Goal: Task Accomplishment & Management: Use online tool/utility

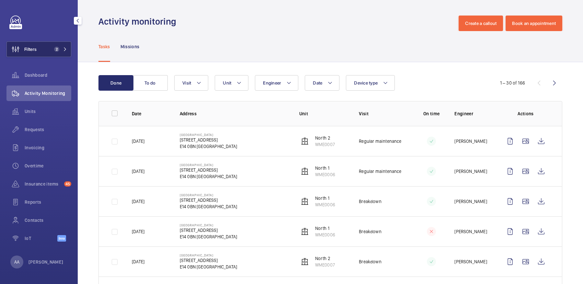
click at [50, 43] on button "Filters 2" at bounding box center [38, 49] width 65 height 16
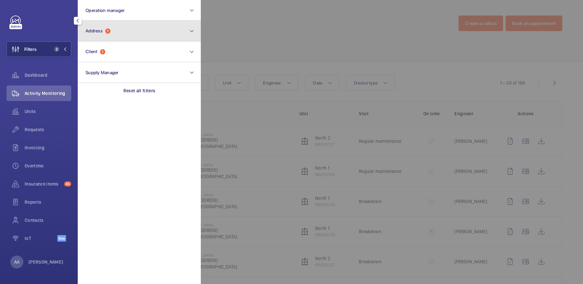
click at [103, 34] on button "Address 1" at bounding box center [139, 31] width 123 height 21
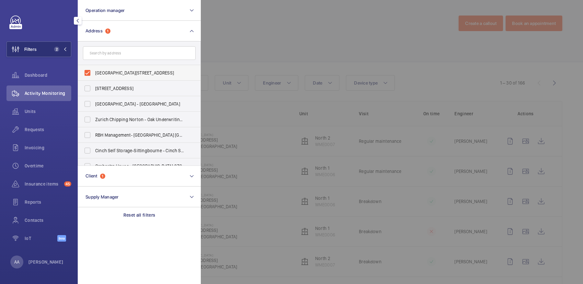
click at [117, 77] on label "[GEOGRAPHIC_DATA][STREET_ADDRESS]" at bounding box center [134, 73] width 113 height 16
click at [94, 77] on input "[GEOGRAPHIC_DATA][STREET_ADDRESS]" at bounding box center [87, 72] width 13 height 13
checkbox input "false"
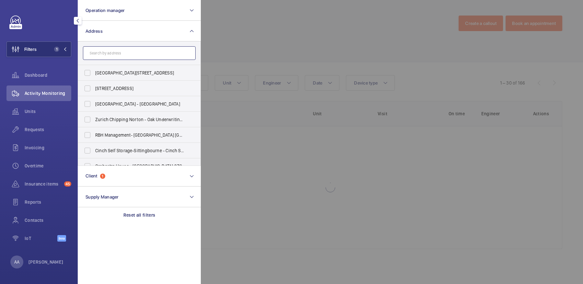
click at [110, 52] on input "text" at bounding box center [139, 53] width 113 height 14
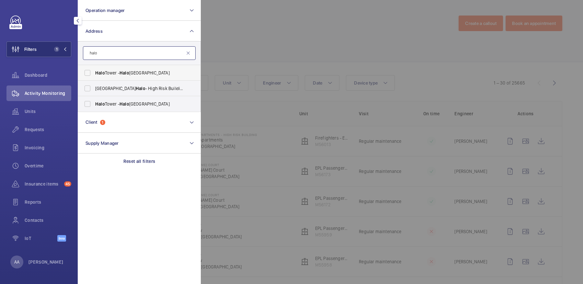
type input "halo"
click at [131, 77] on label "[GEOGRAPHIC_DATA] - [GEOGRAPHIC_DATA]" at bounding box center [134, 73] width 113 height 16
click at [94, 77] on input "[GEOGRAPHIC_DATA] - [GEOGRAPHIC_DATA]" at bounding box center [87, 72] width 13 height 13
checkbox input "true"
click at [144, 104] on span "[GEOGRAPHIC_DATA] - [GEOGRAPHIC_DATA]" at bounding box center [139, 104] width 89 height 6
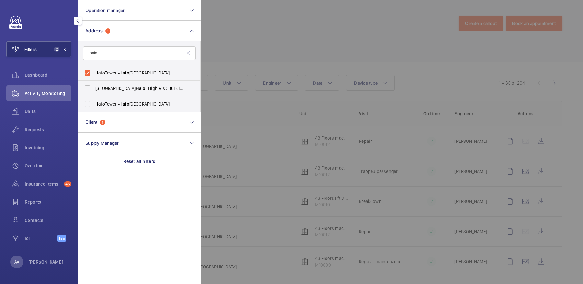
click at [390, 35] on div at bounding box center [492, 142] width 583 height 284
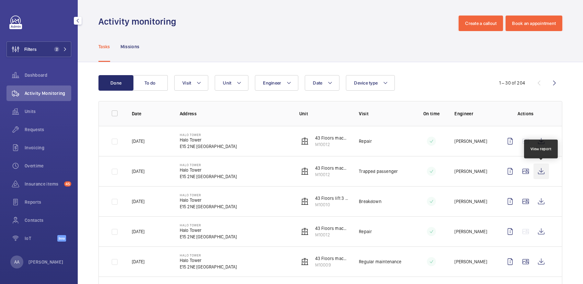
click at [544, 170] on wm-front-icon-button at bounding box center [541, 171] width 16 height 16
click at [63, 115] on div "Units" at bounding box center [38, 112] width 65 height 16
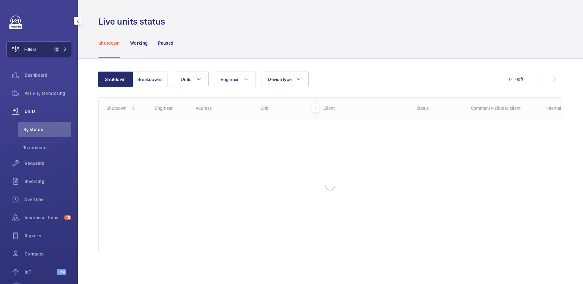
click at [57, 52] on button "Filters 2" at bounding box center [38, 49] width 65 height 16
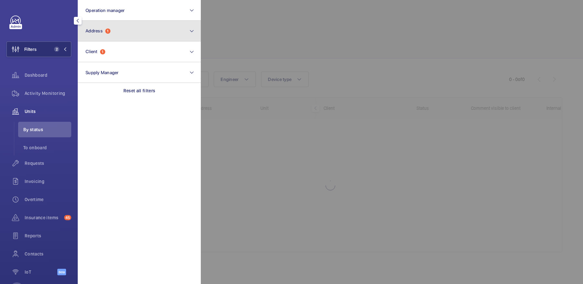
click at [102, 37] on button "Address 1" at bounding box center [139, 31] width 123 height 21
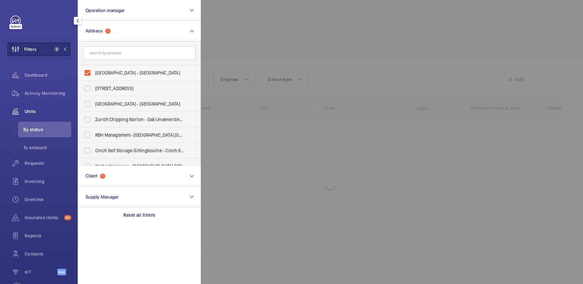
click at [113, 72] on span "[GEOGRAPHIC_DATA] - [GEOGRAPHIC_DATA]" at bounding box center [139, 73] width 89 height 6
click at [94, 72] on input "[GEOGRAPHIC_DATA] - [GEOGRAPHIC_DATA]" at bounding box center [87, 72] width 13 height 13
checkbox input "false"
click at [309, 60] on div at bounding box center [492, 142] width 583 height 284
